Goal: Task Accomplishment & Management: Manage account settings

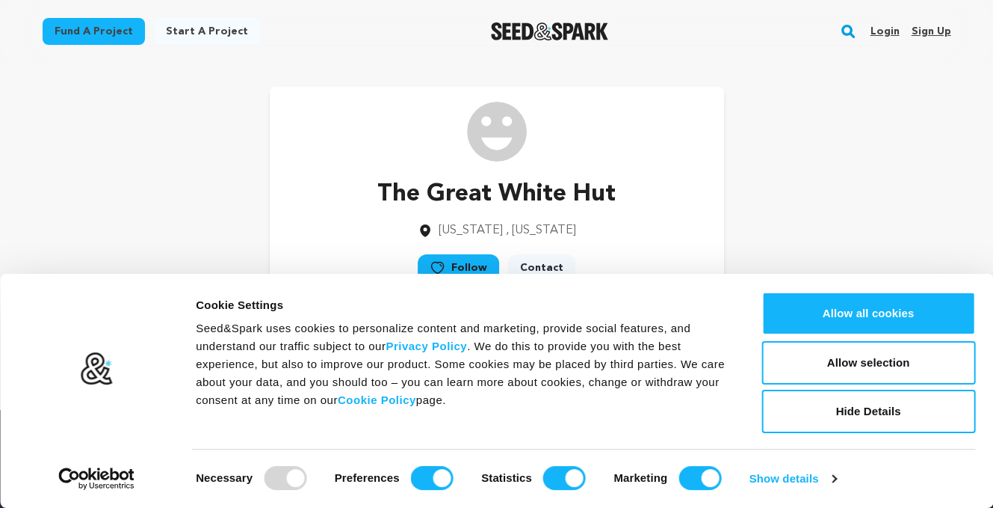
click at [951, 30] on link "Sign up" at bounding box center [931, 31] width 40 height 24
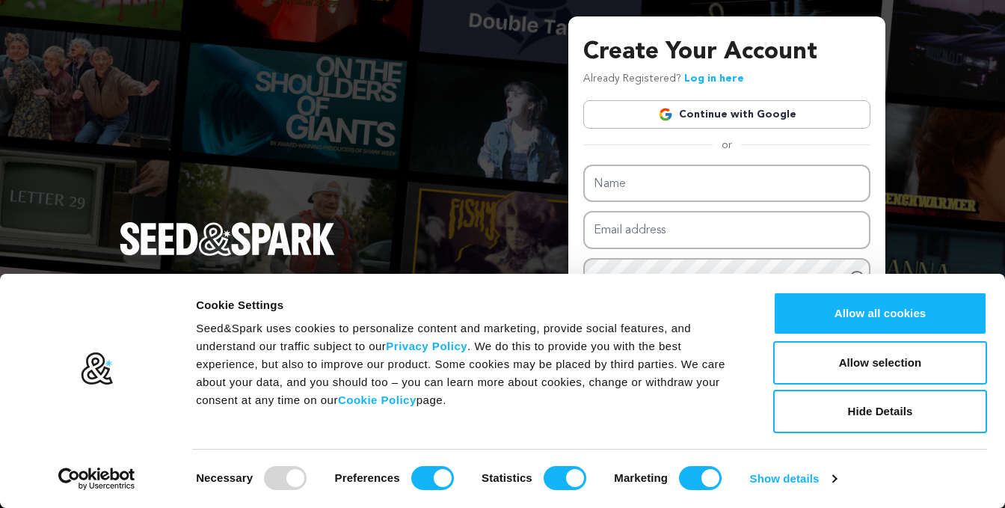
click at [733, 113] on link "Continue with Google" at bounding box center [726, 114] width 287 height 28
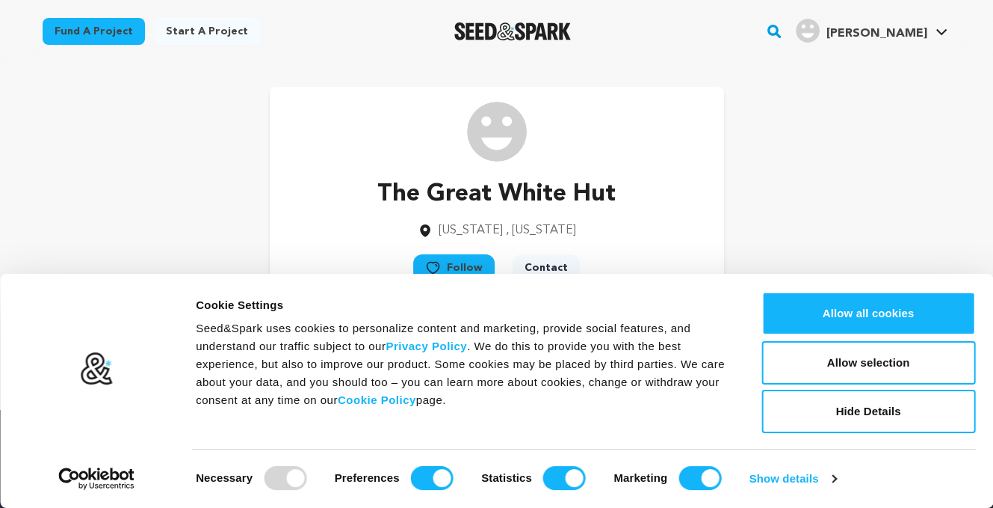
click at [908, 42] on h4 "Calloway W." at bounding box center [876, 34] width 101 height 18
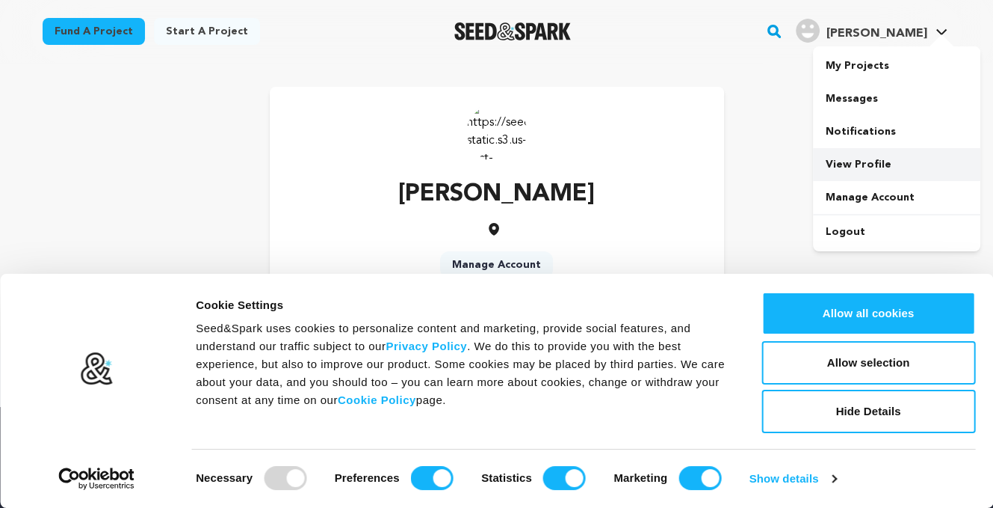
click at [870, 164] on link "View Profile" at bounding box center [896, 164] width 167 height 33
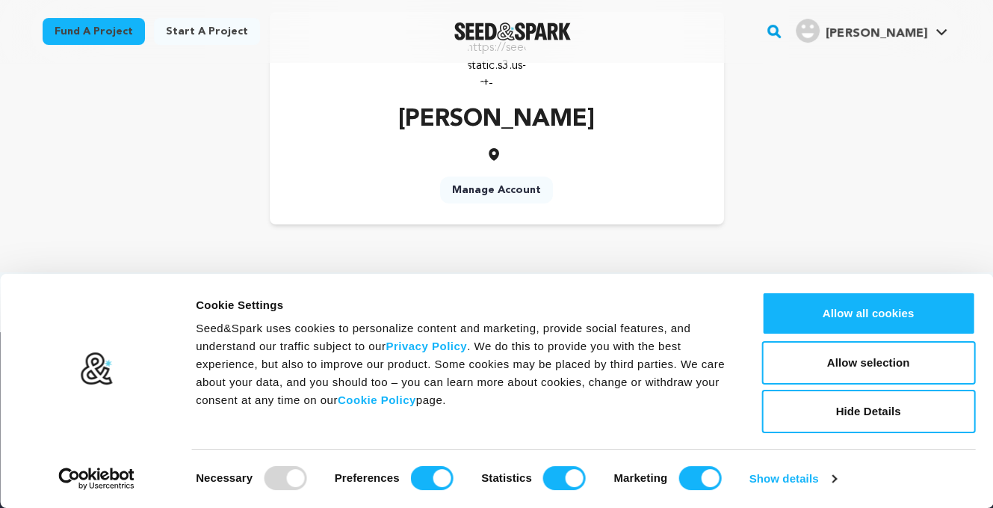
scroll to position [149, 0]
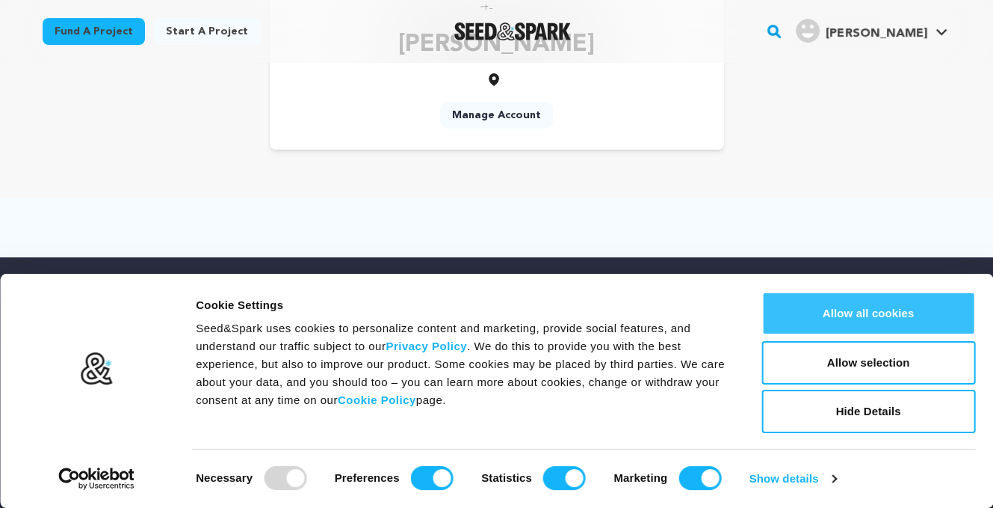
click at [833, 314] on button "Allow all cookies" at bounding box center [869, 313] width 214 height 43
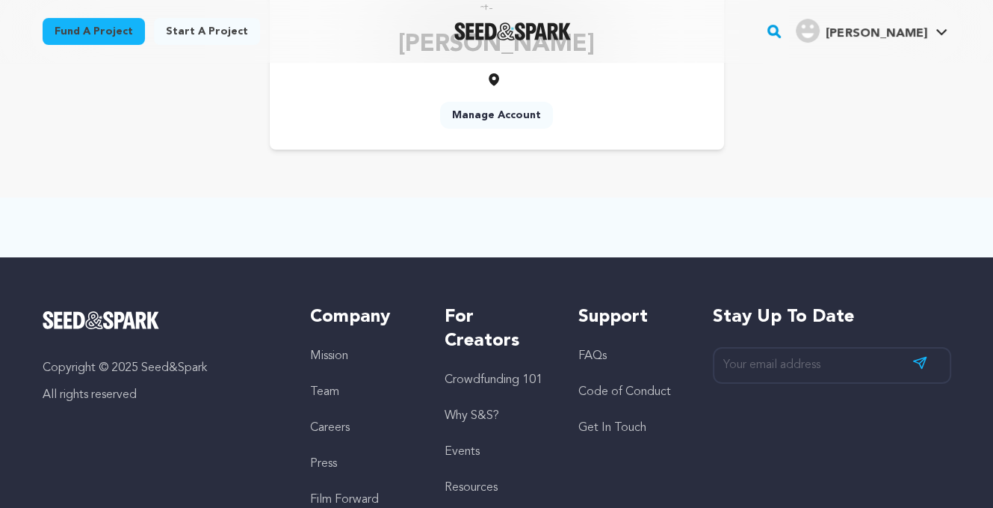
scroll to position [0, 0]
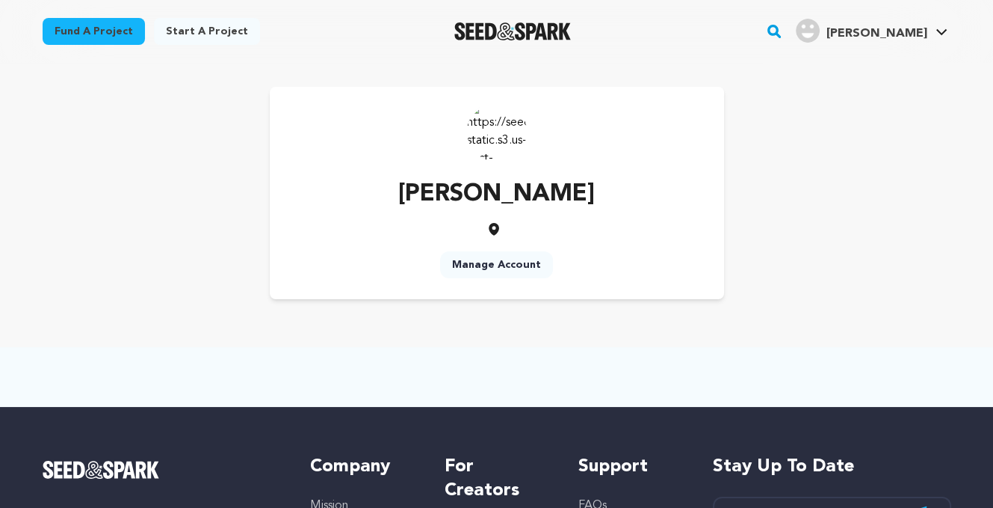
click at [888, 35] on span "[PERSON_NAME]" at bounding box center [876, 34] width 101 height 12
click at [866, 194] on link "Manage Account" at bounding box center [896, 197] width 167 height 33
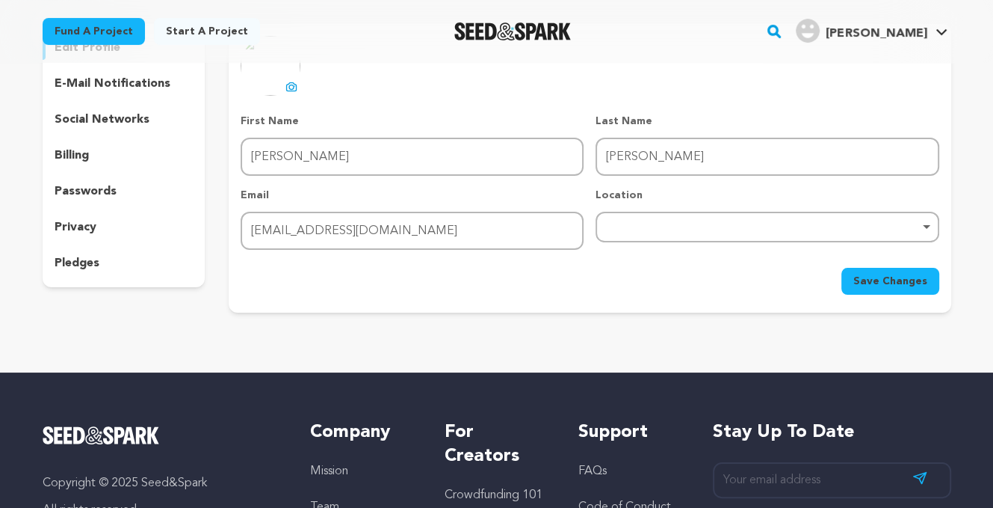
scroll to position [149, 0]
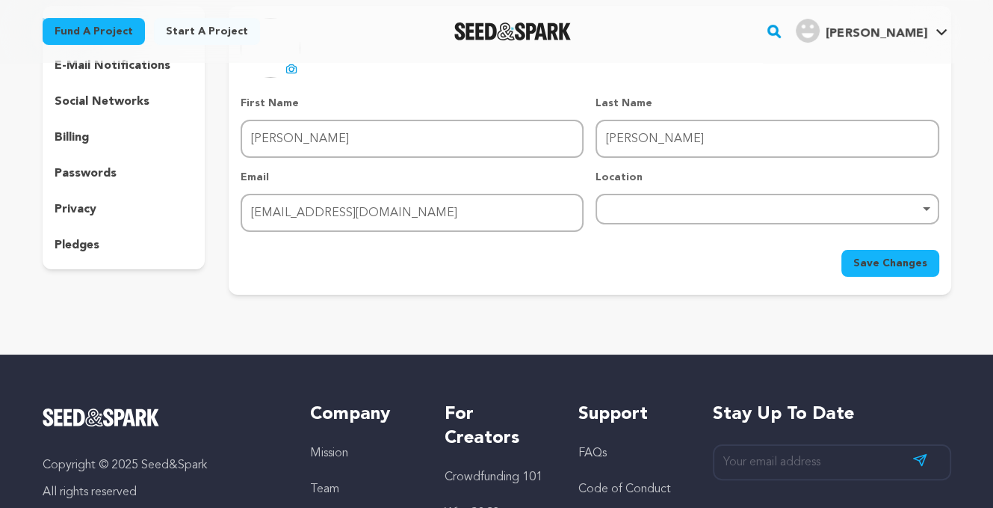
click at [640, 209] on div "Remove item" at bounding box center [767, 209] width 328 height 6
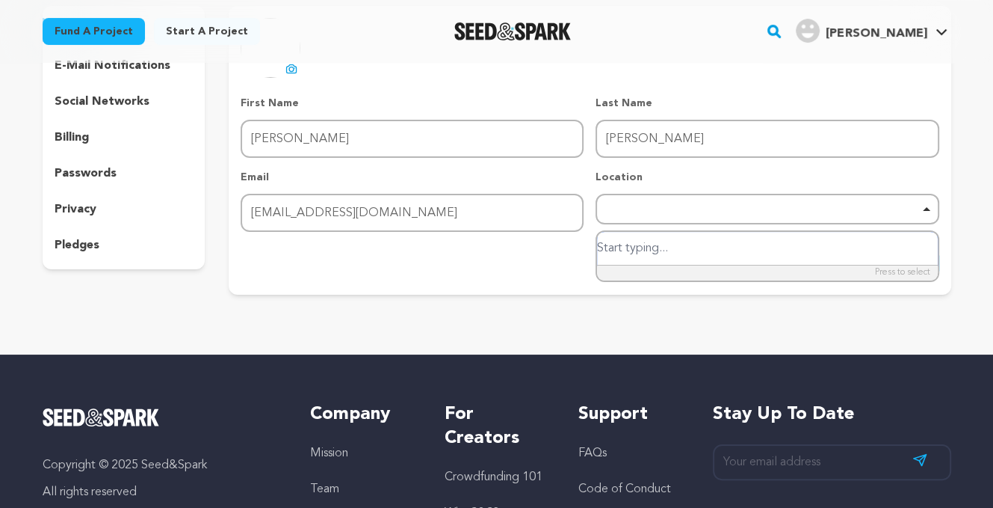
click at [644, 243] on input "search" at bounding box center [767, 249] width 340 height 34
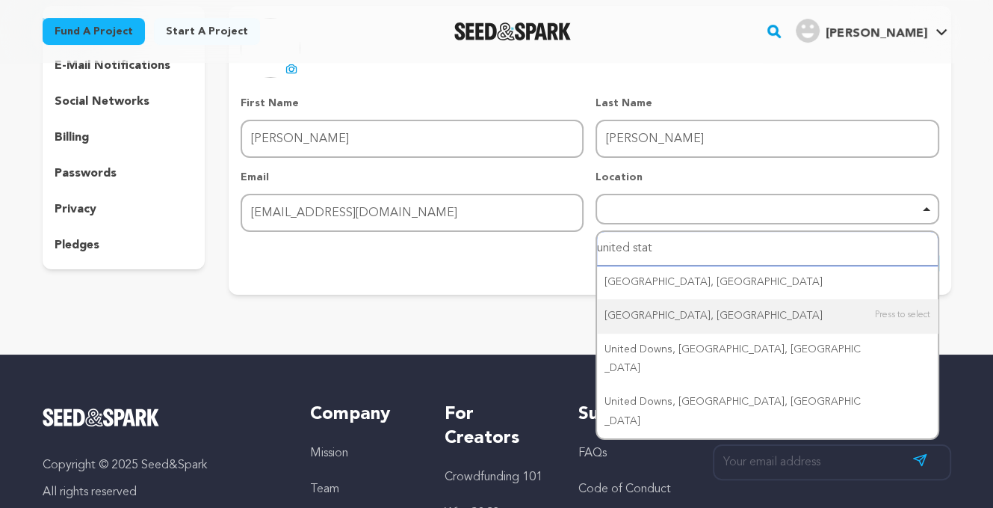
type input "united state"
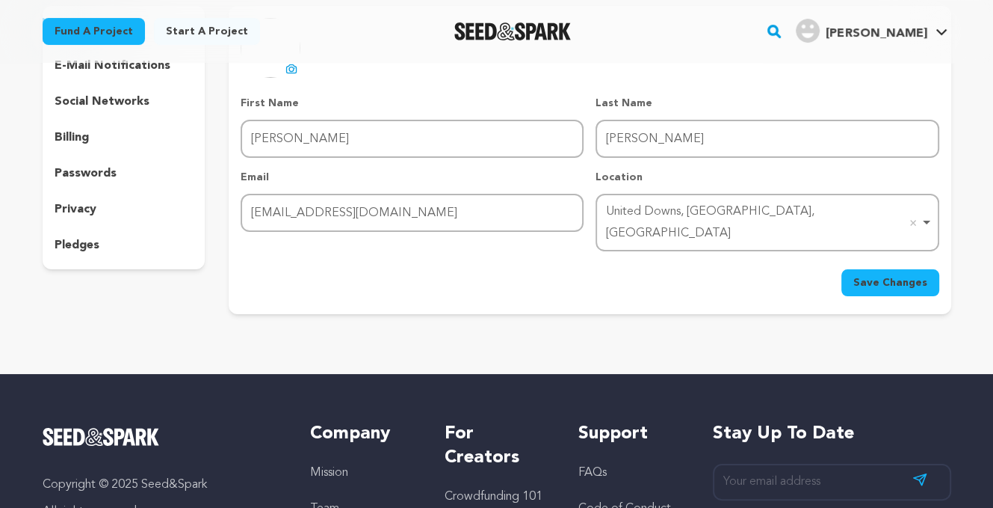
click at [868, 275] on span "Save Changes" at bounding box center [891, 282] width 74 height 15
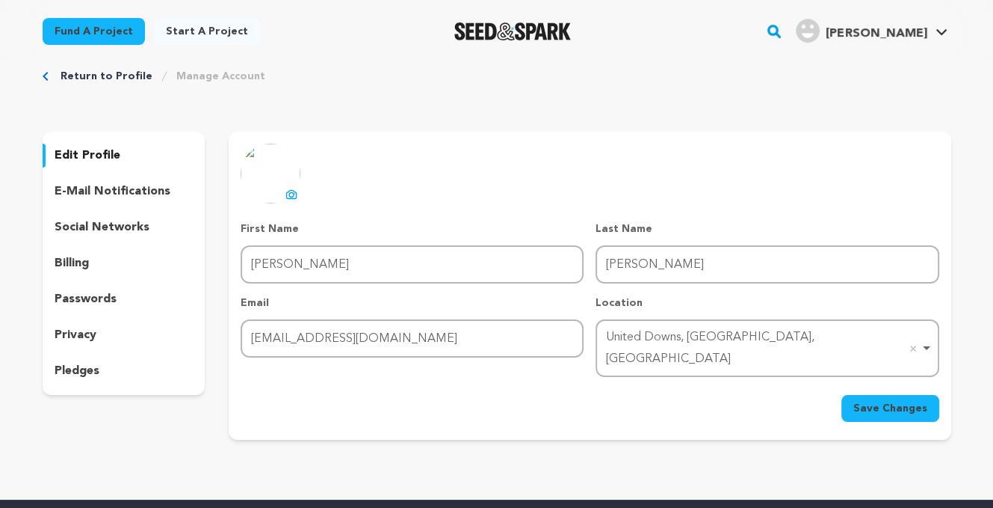
scroll to position [0, 0]
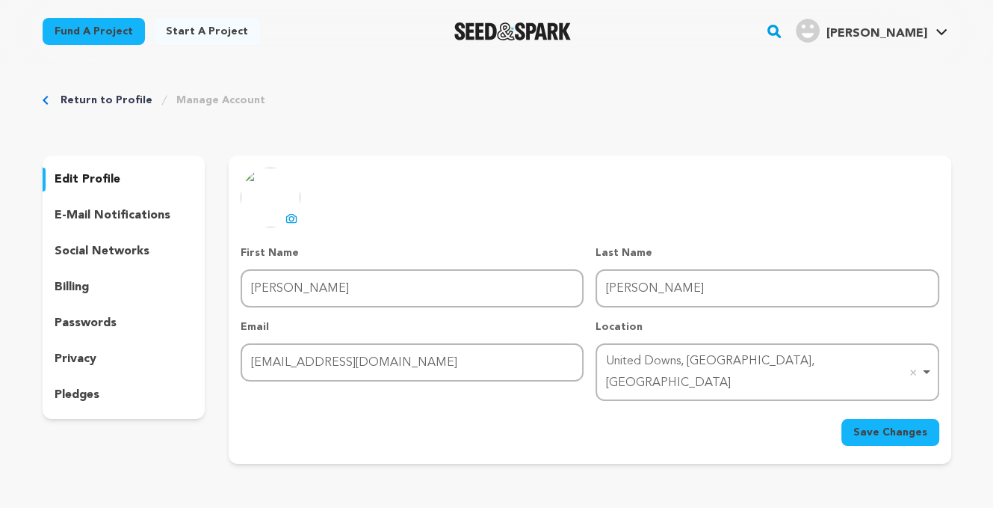
click at [120, 252] on p "social networks" at bounding box center [102, 251] width 95 height 18
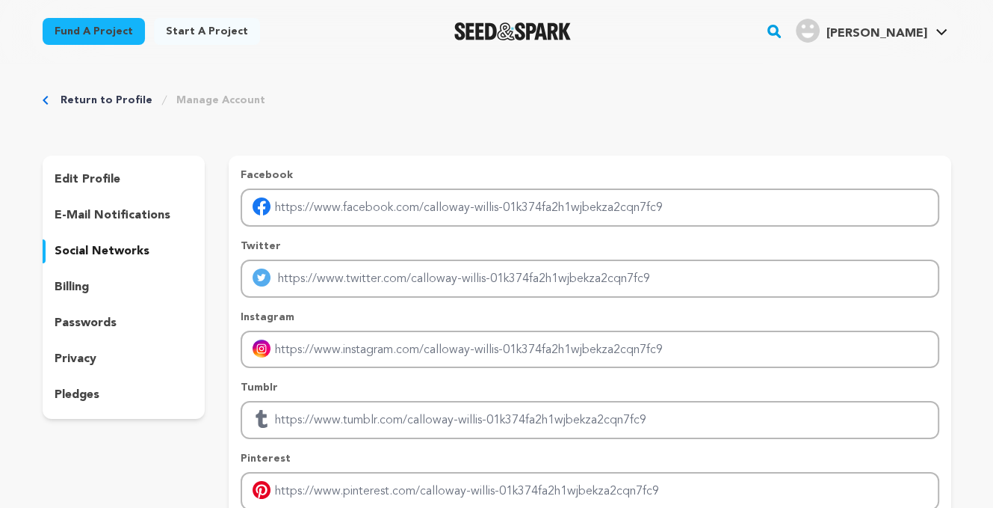
click at [92, 287] on div "billing" at bounding box center [124, 287] width 163 height 24
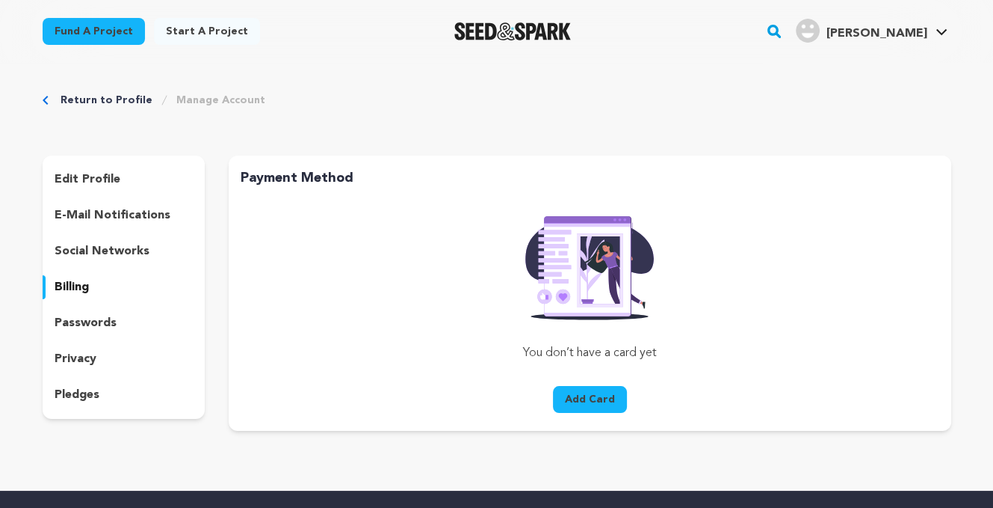
click at [93, 324] on p "passwords" at bounding box center [86, 323] width 62 height 18
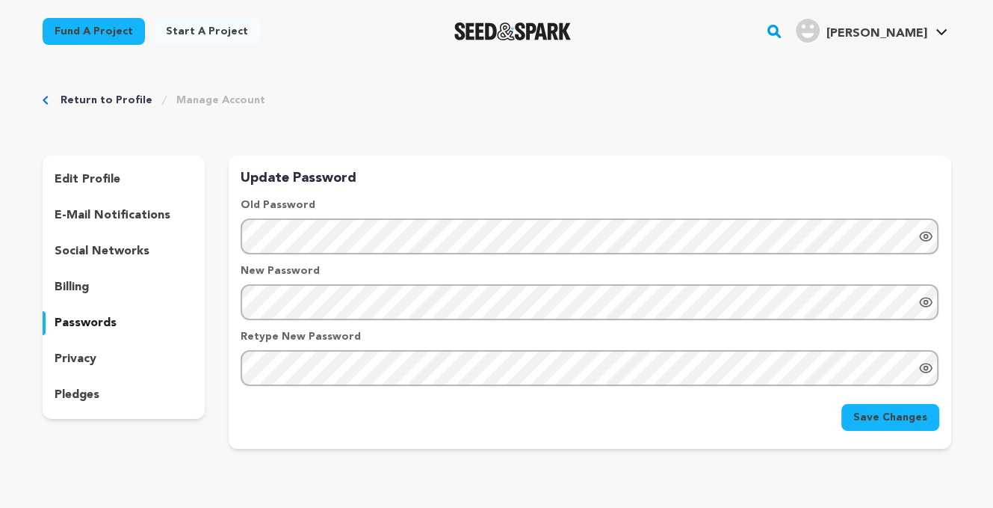
click at [94, 350] on p "privacy" at bounding box center [76, 359] width 42 height 18
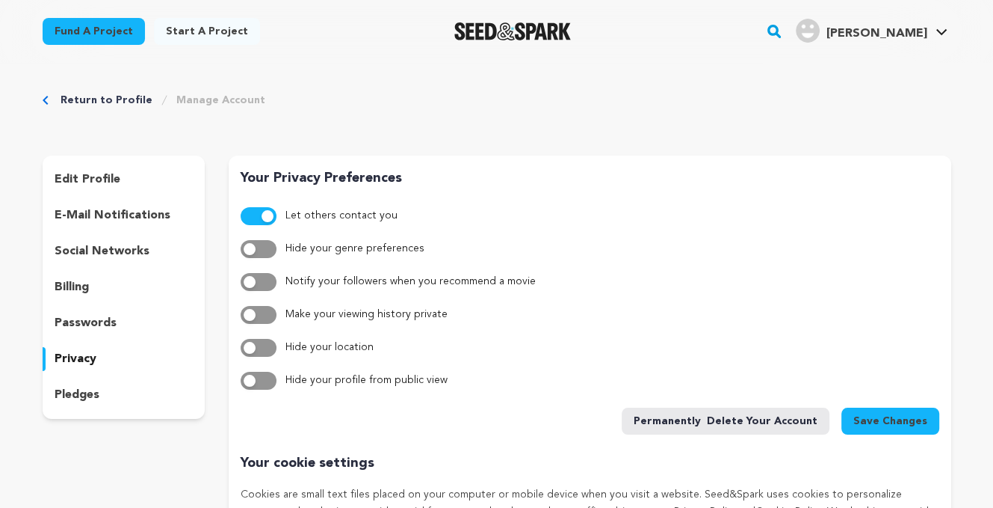
click at [94, 394] on p "pledges" at bounding box center [77, 395] width 45 height 18
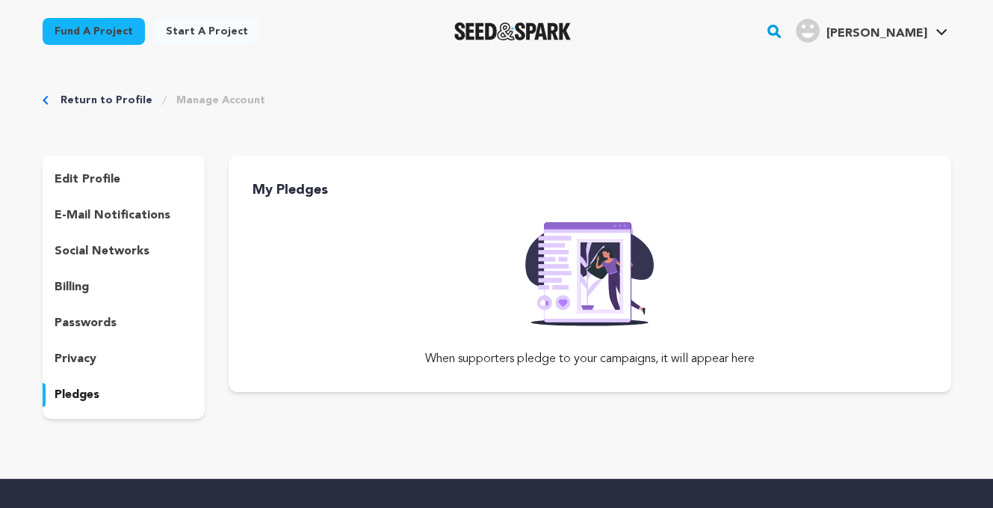
click at [103, 179] on p "edit profile" at bounding box center [88, 179] width 66 height 18
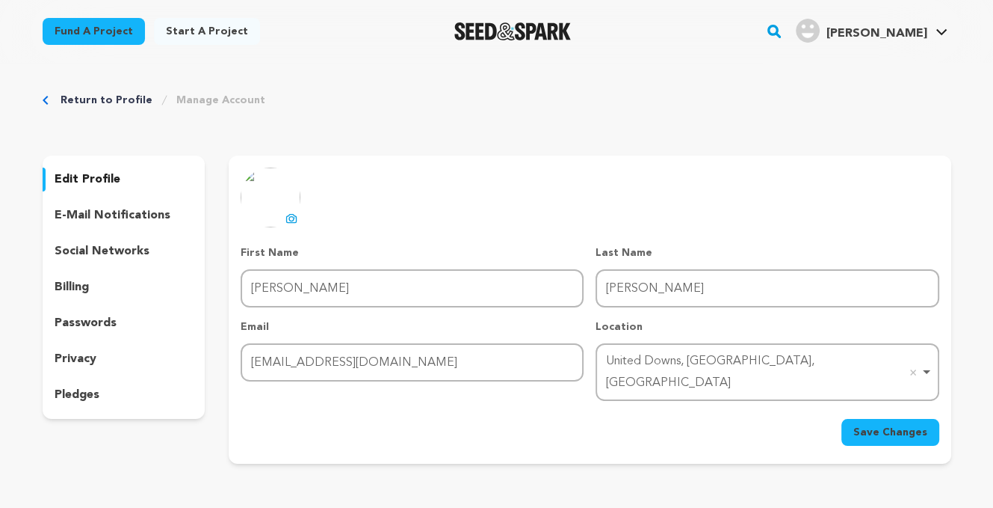
click at [203, 101] on link "Manage Account" at bounding box center [220, 100] width 89 height 15
click at [931, 36] on div at bounding box center [942, 41] width 30 height 15
click at [852, 68] on link "My Projects" at bounding box center [896, 65] width 167 height 33
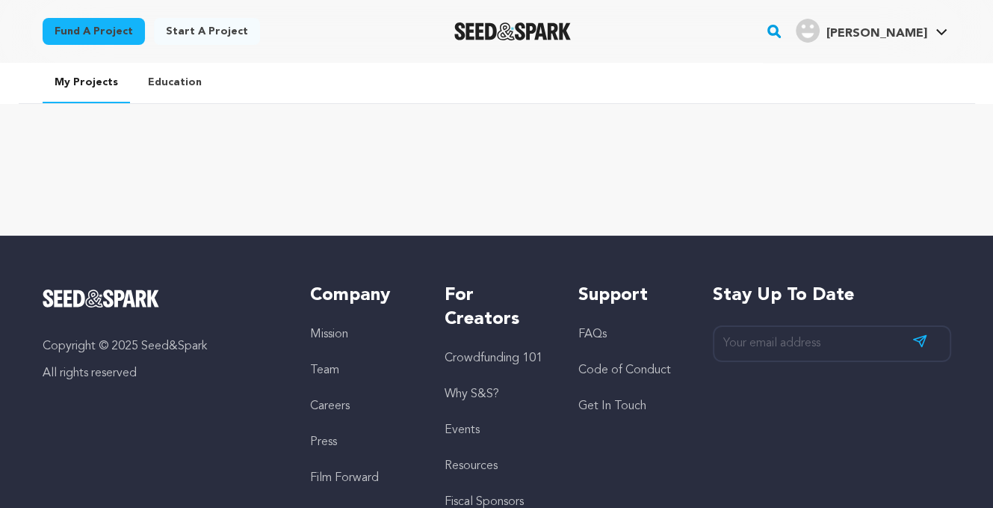
click at [904, 32] on span "[PERSON_NAME]" at bounding box center [876, 34] width 101 height 12
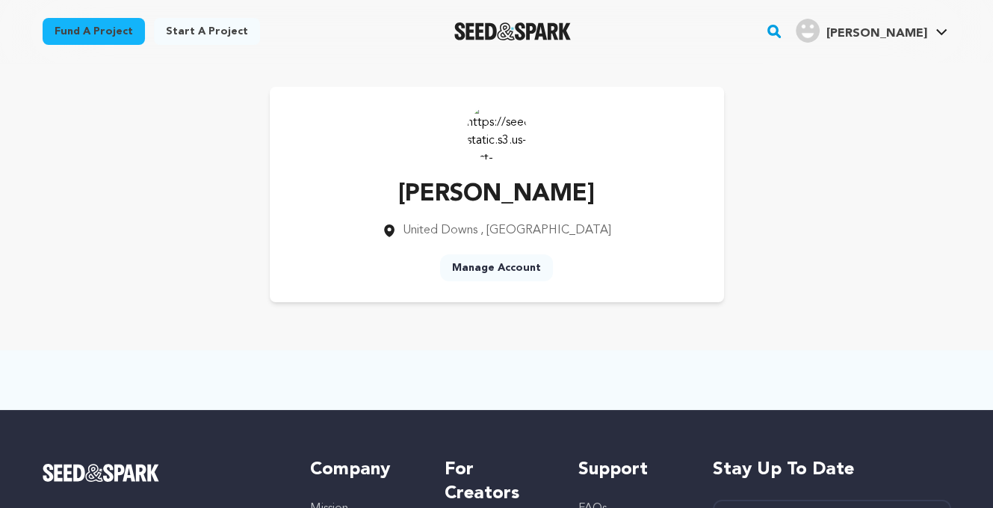
click at [505, 274] on link "Manage Account" at bounding box center [496, 267] width 113 height 27
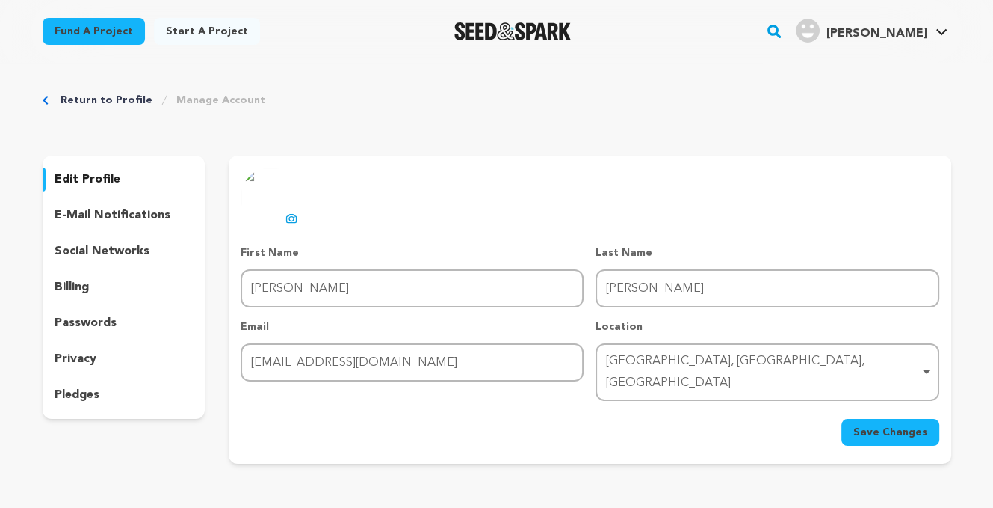
click at [120, 259] on p "social networks" at bounding box center [102, 251] width 95 height 18
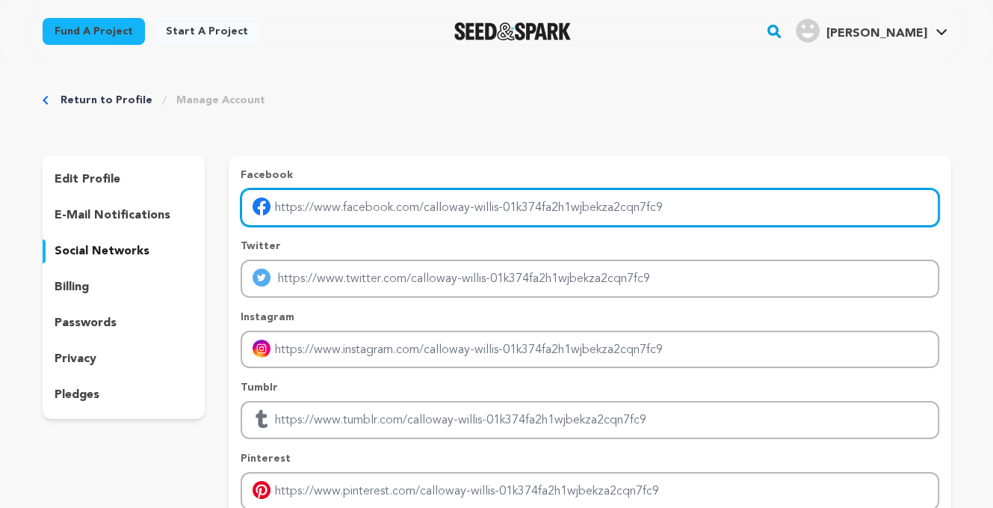
click at [366, 216] on input "Enter facebook profile link" at bounding box center [590, 207] width 698 height 38
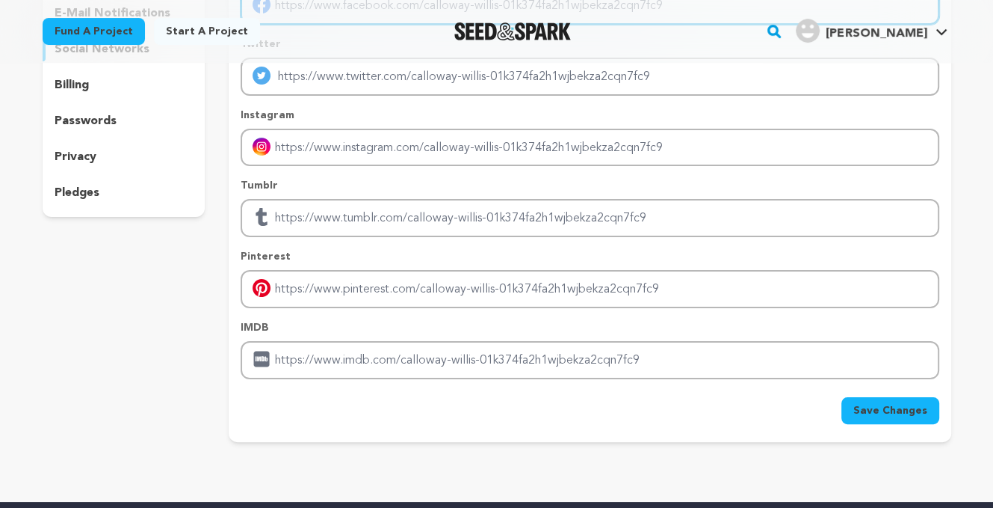
scroll to position [224, 0]
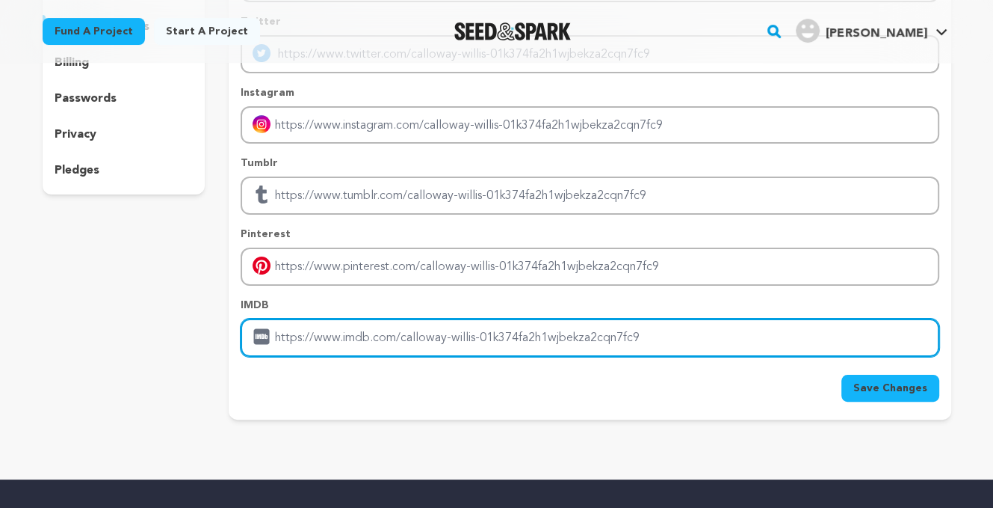
click at [401, 331] on input "Enter IMDB profile link" at bounding box center [590, 337] width 698 height 38
paste input "https://ww1.n123movie.me/"
type input "https://ww1.n123movie.me/"
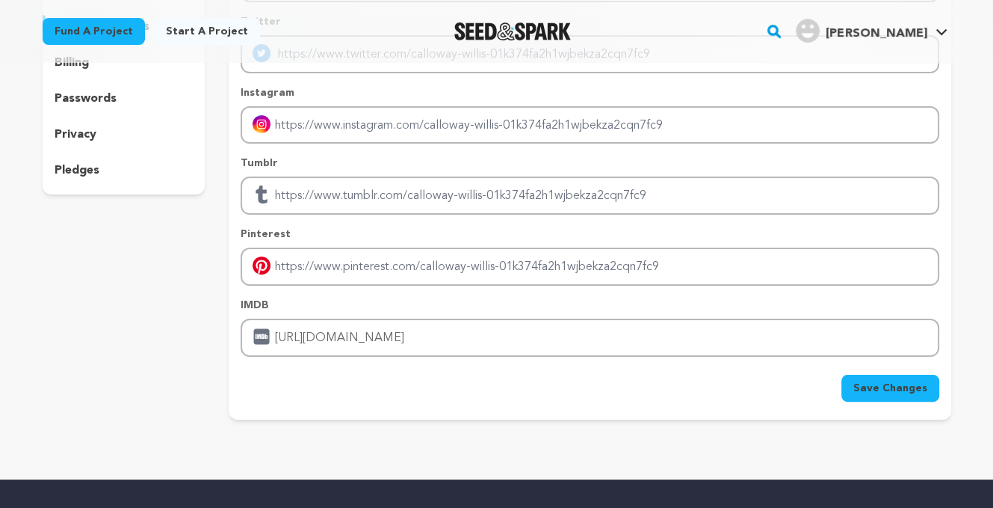
click at [880, 374] on button "Save Changes" at bounding box center [891, 387] width 98 height 27
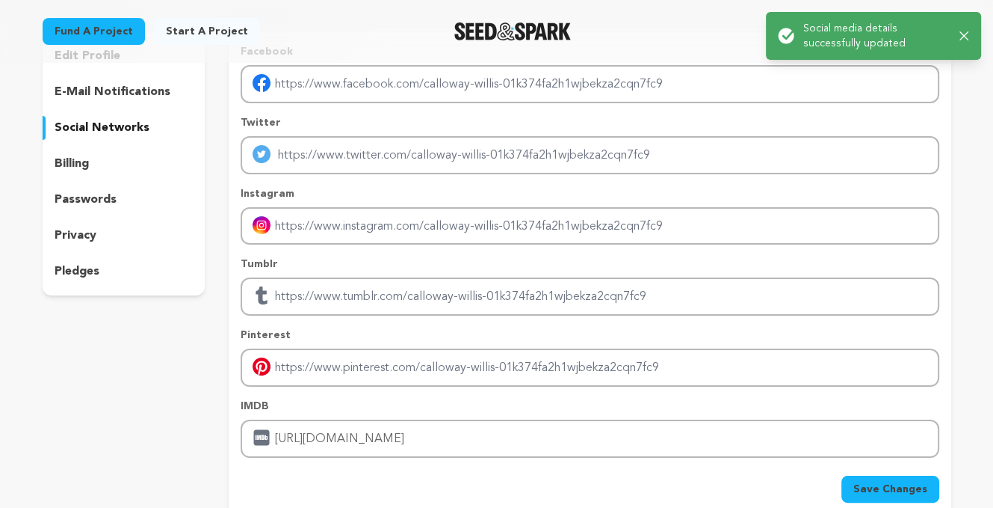
scroll to position [0, 0]
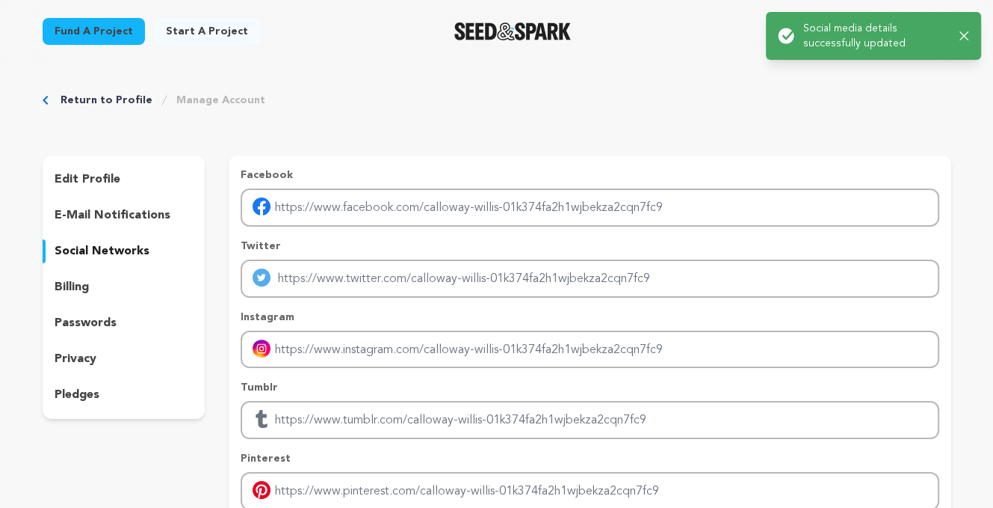
click at [970, 29] on div "Success: Info: Warning: Error: Social media details successfully updated Close …" at bounding box center [873, 36] width 215 height 48
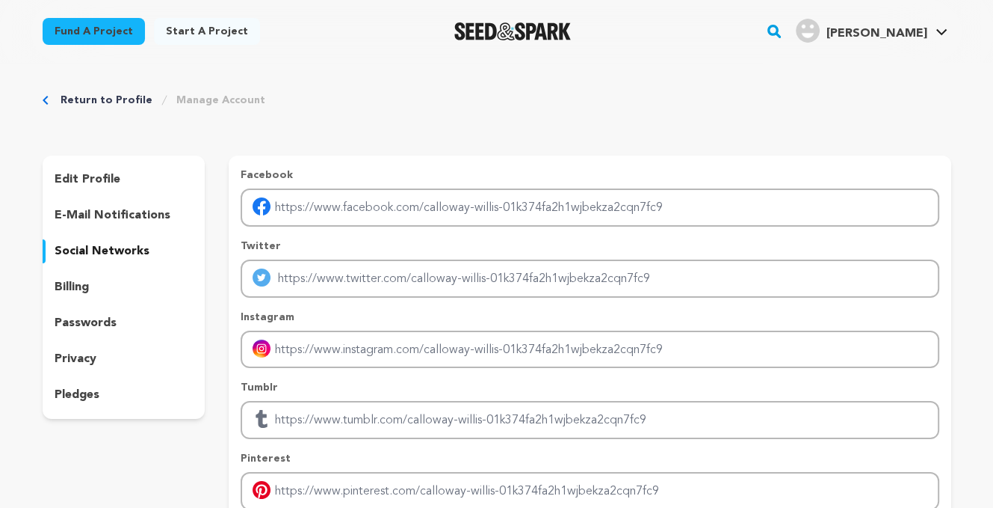
click at [960, 34] on icon "button" at bounding box center [959, 35] width 9 height 9
click at [949, 29] on link "Calloway W. Calloway W." at bounding box center [872, 29] width 158 height 27
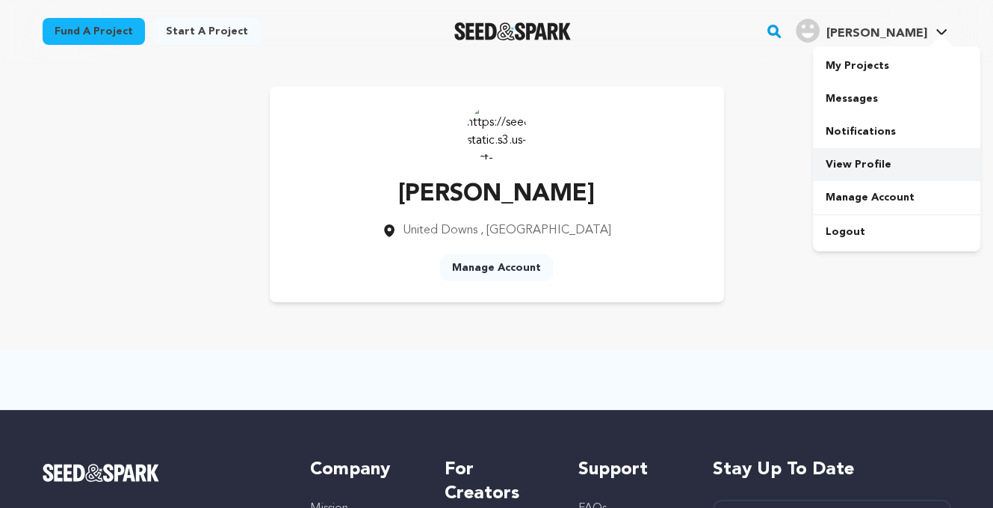
click at [854, 158] on link "View Profile" at bounding box center [896, 164] width 167 height 33
click at [487, 119] on img at bounding box center [497, 132] width 60 height 60
drag, startPoint x: 502, startPoint y: 124, endPoint x: 712, endPoint y: 143, distance: 210.9
click at [712, 143] on div "Calloway Willis United Downs , England Manage Account" at bounding box center [497, 194] width 454 height 215
click at [875, 195] on link "Manage Account" at bounding box center [896, 197] width 167 height 33
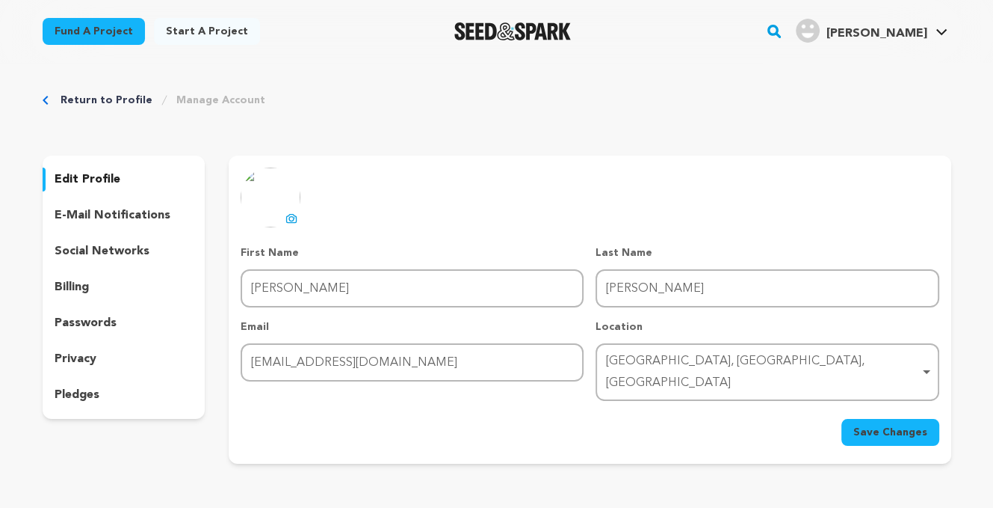
click at [912, 38] on span "[PERSON_NAME]" at bounding box center [876, 34] width 101 height 12
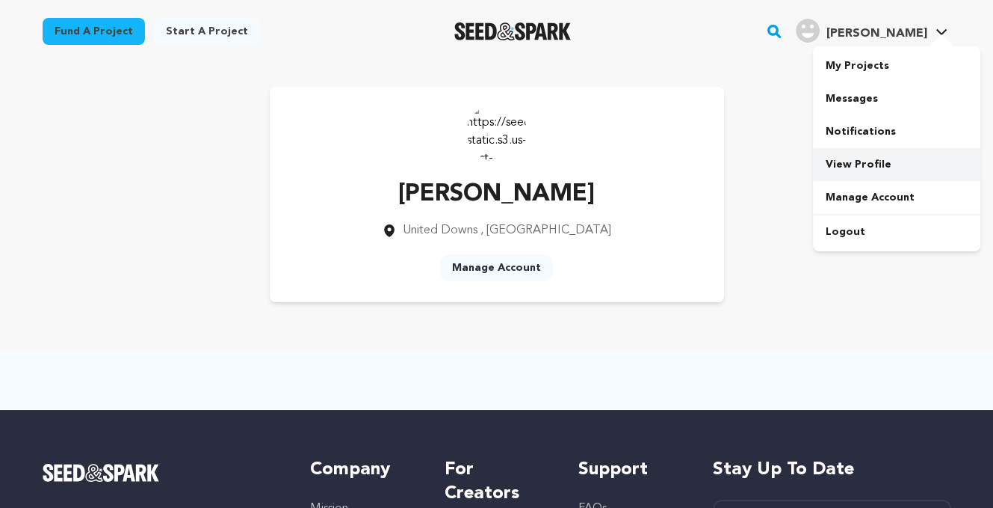
click at [864, 161] on link "View Profile" at bounding box center [896, 164] width 167 height 33
click at [514, 254] on link "Manage Account" at bounding box center [496, 267] width 113 height 27
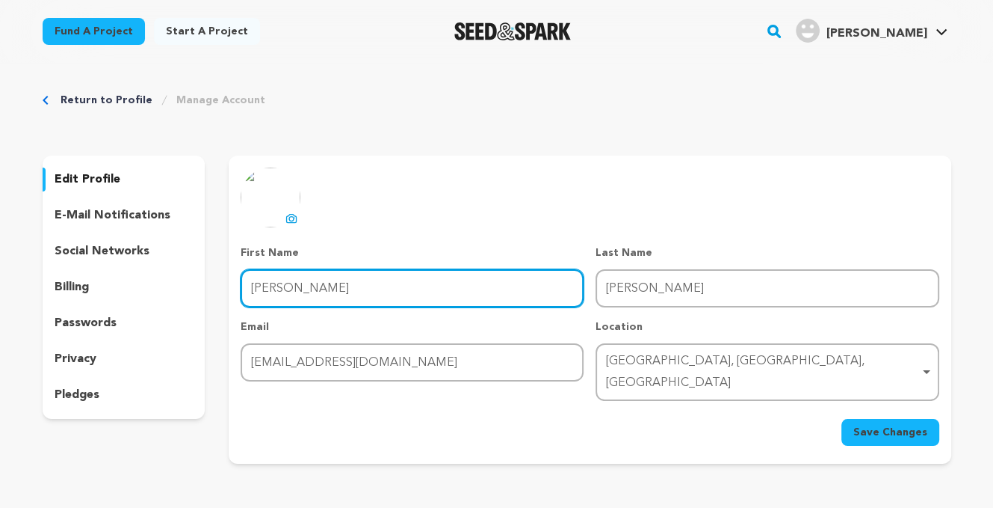
click at [423, 280] on input "[PERSON_NAME]" at bounding box center [412, 288] width 343 height 38
click at [423, 280] on input "Calloway" at bounding box center [412, 288] width 343 height 38
type input "n123"
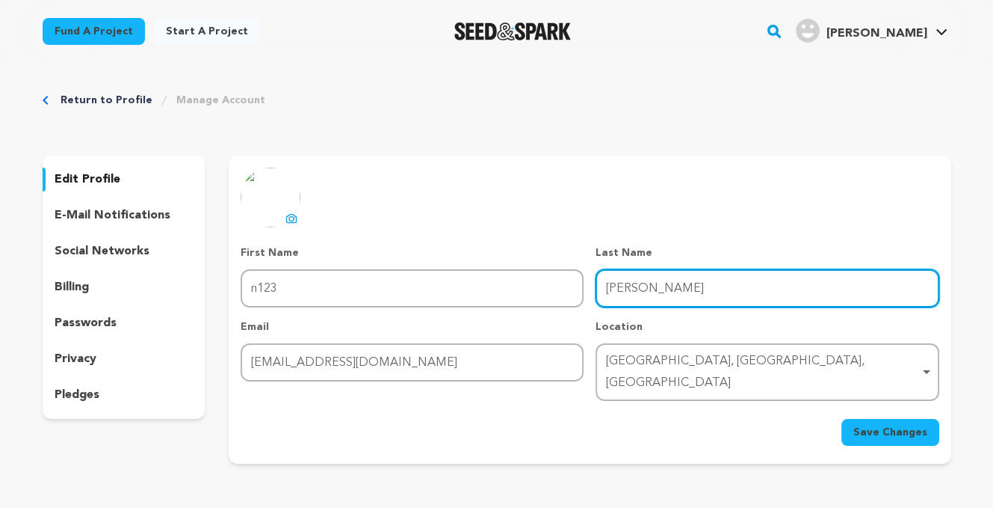
click at [663, 278] on input "Willis" at bounding box center [767, 288] width 343 height 38
type input "Movies"
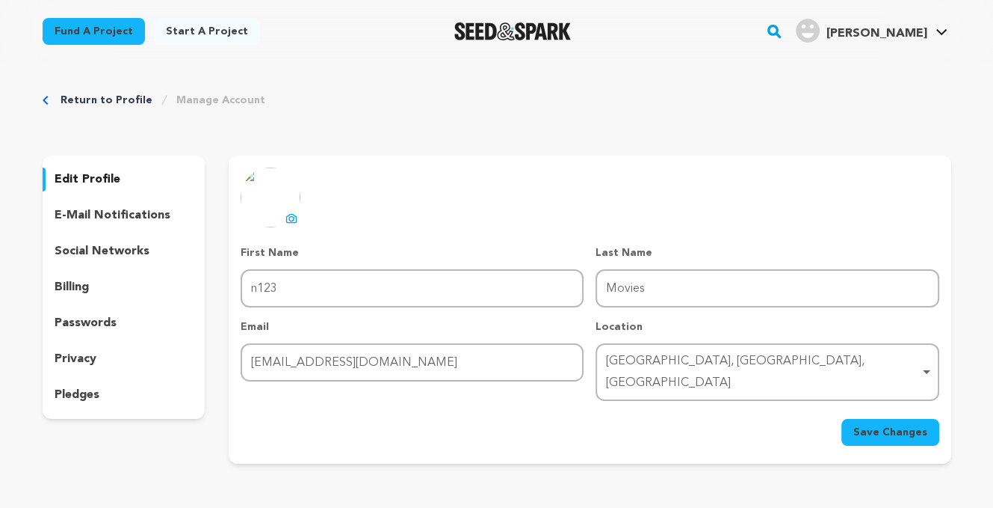
click at [891, 425] on span "Save Changes" at bounding box center [891, 432] width 74 height 15
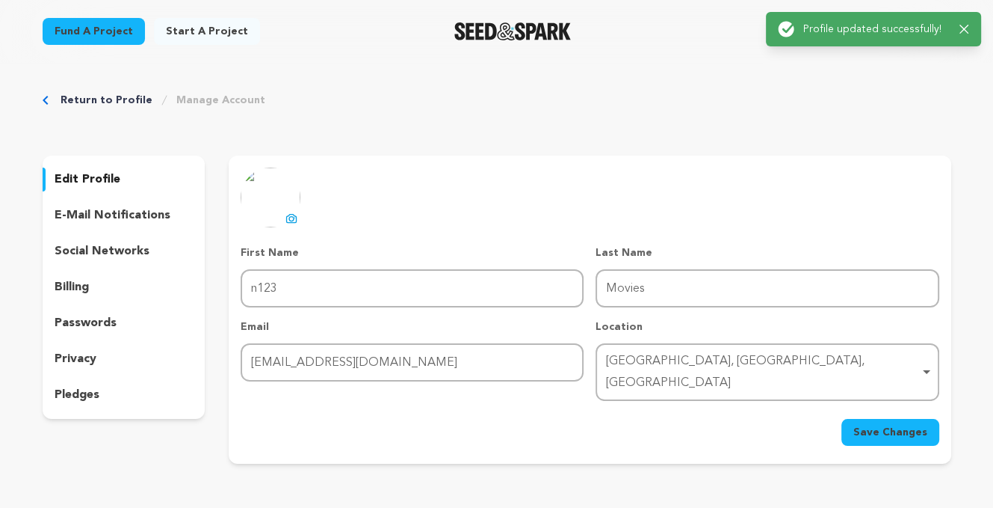
click at [966, 25] on icon "button" at bounding box center [965, 30] width 10 height 10
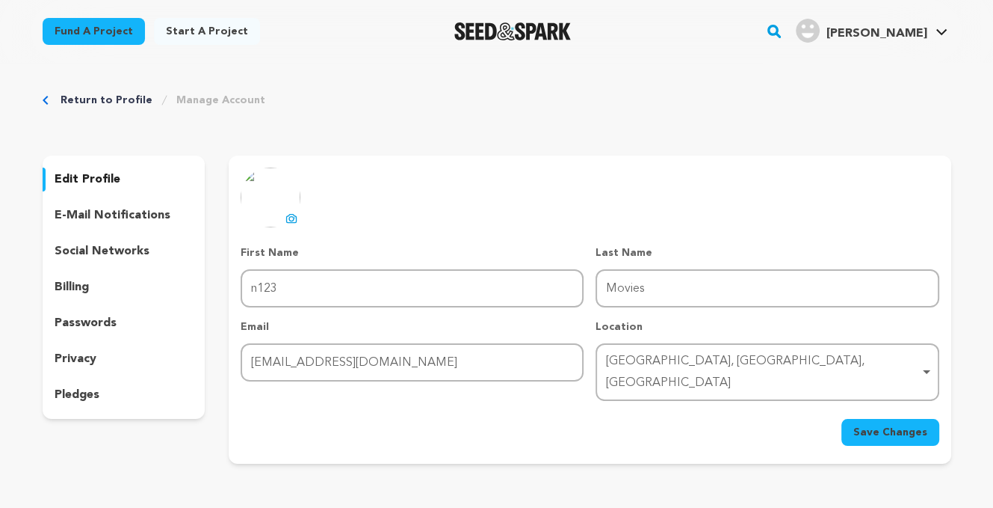
click at [925, 32] on p "Profile updated successfully!" at bounding box center [875, 29] width 137 height 14
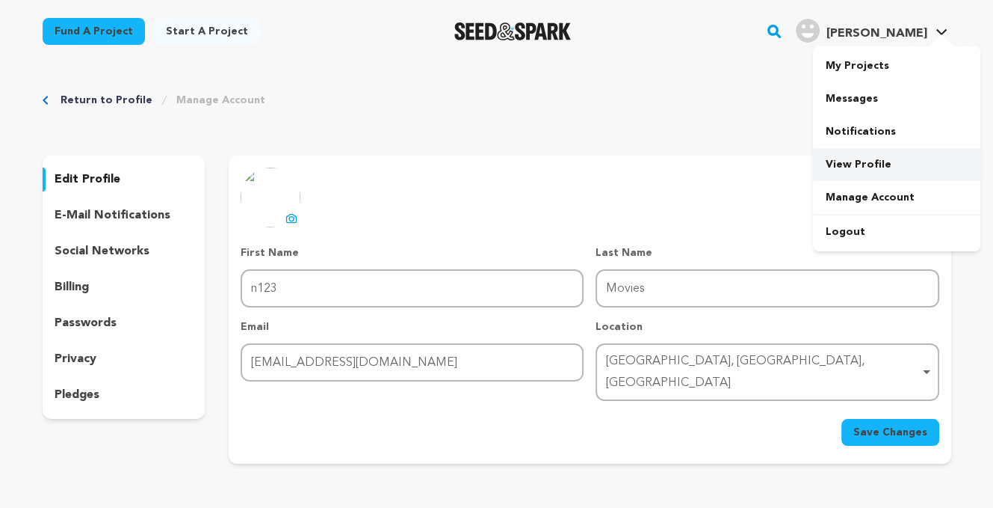
click at [873, 157] on link "View Profile" at bounding box center [896, 164] width 167 height 33
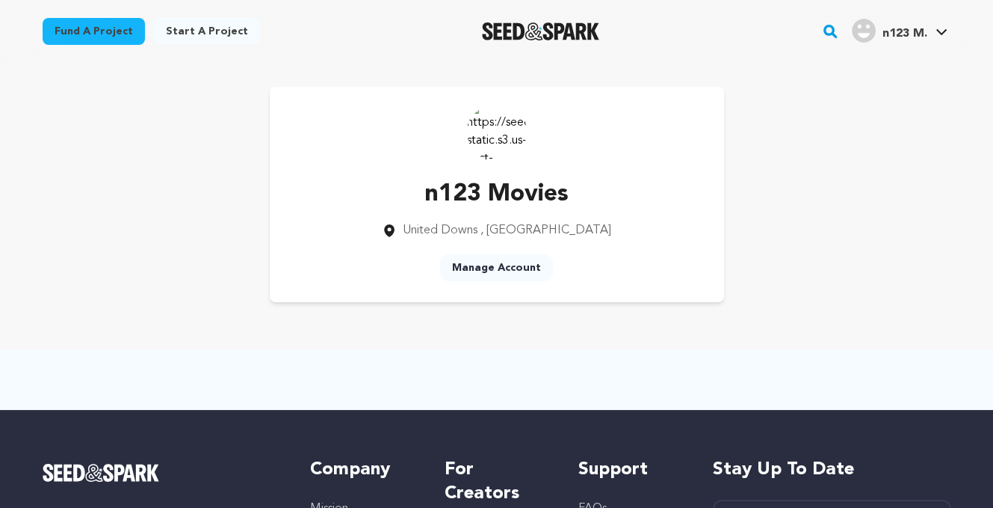
click at [494, 188] on p "n123 Movies" at bounding box center [496, 194] width 229 height 36
